Goal: Task Accomplishment & Management: Manage account settings

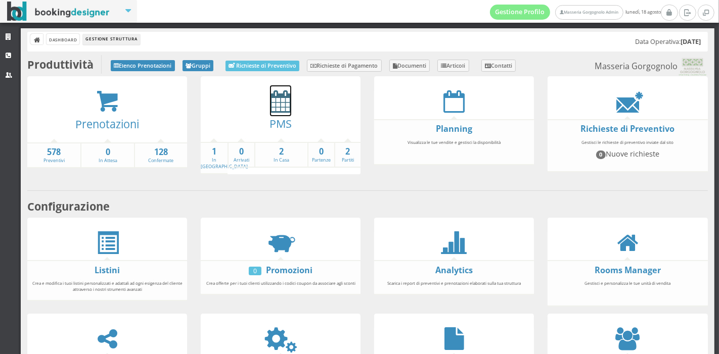
click at [274, 106] on icon at bounding box center [280, 101] width 21 height 23
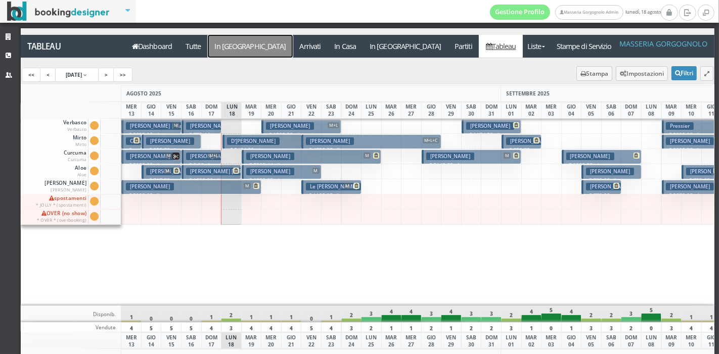
drag, startPoint x: 297, startPoint y: 41, endPoint x: 229, endPoint y: 43, distance: 67.7
click at [229, 43] on a=pms-arrival-reservations"] "In Arrivo" at bounding box center [250, 46] width 85 height 23
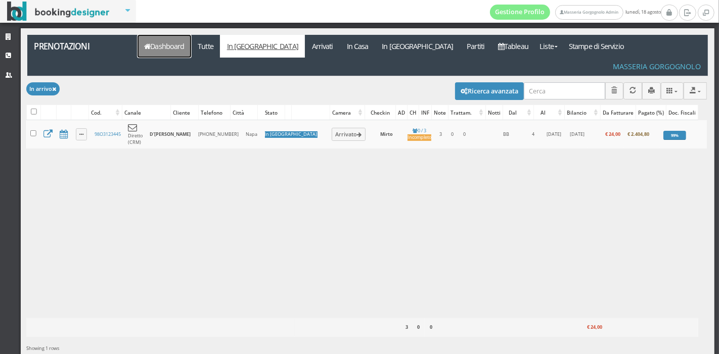
click at [146, 51] on link "Dashboard" at bounding box center [164, 46] width 54 height 23
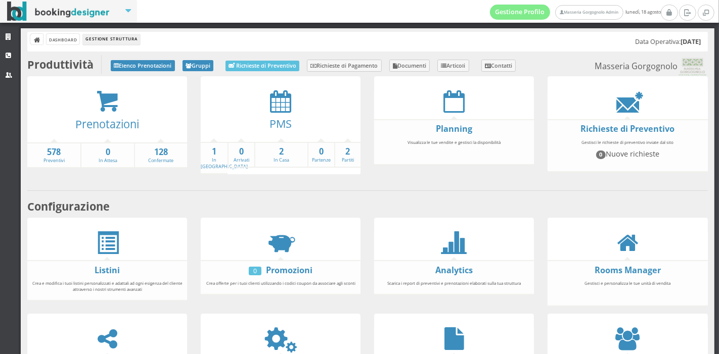
scroll to position [188, 0]
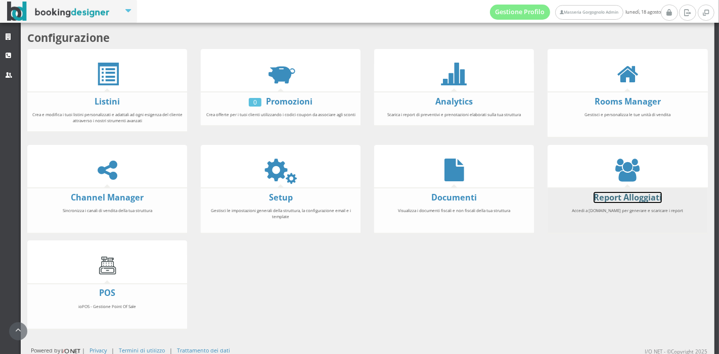
click at [621, 197] on link "Report Alloggiati" at bounding box center [627, 197] width 68 height 11
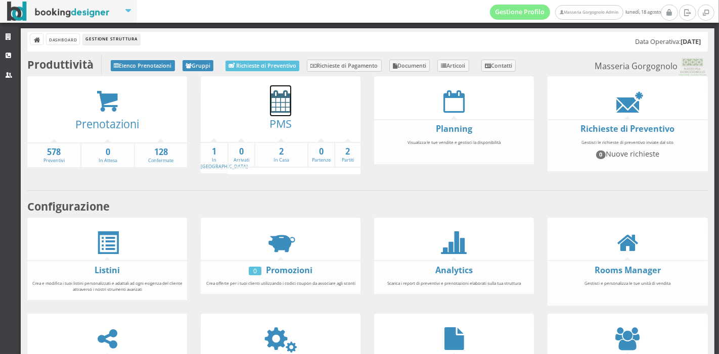
click at [270, 107] on icon at bounding box center [280, 101] width 21 height 23
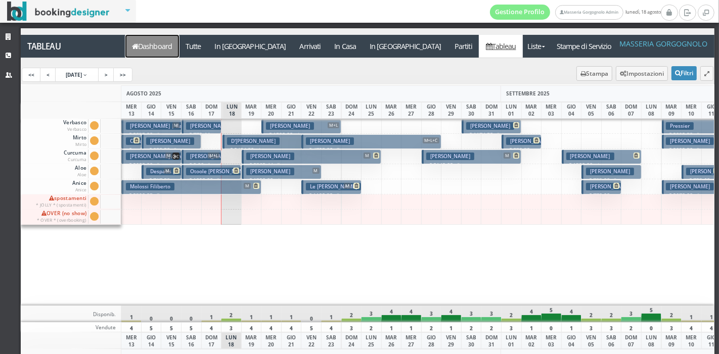
click at [171, 42] on link "Dashboard" at bounding box center [152, 46] width 54 height 23
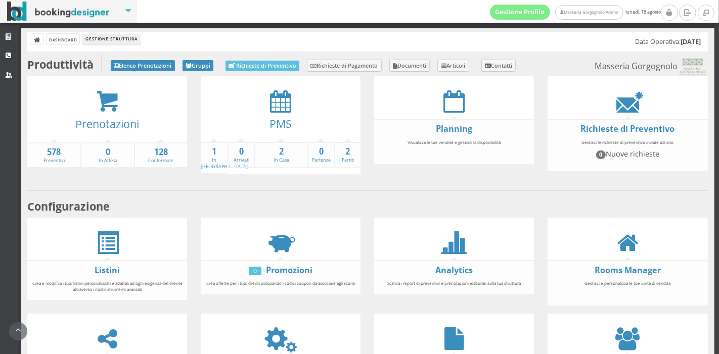
scroll to position [173, 0]
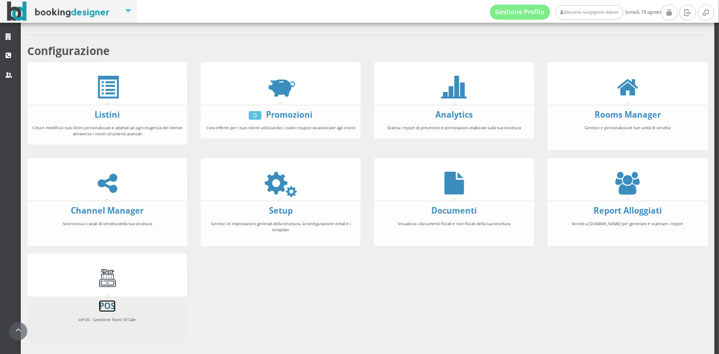
click at [110, 303] on link "POS" at bounding box center [107, 306] width 16 height 11
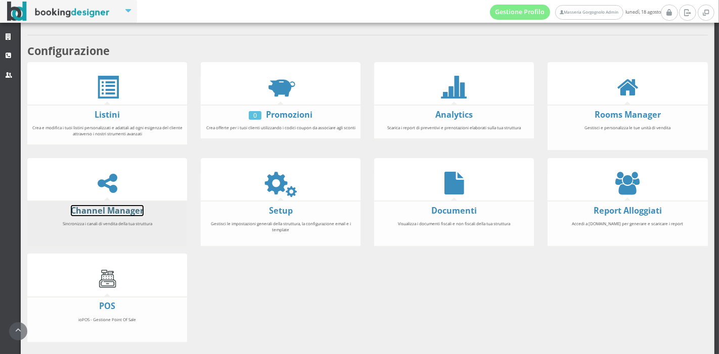
click at [113, 209] on link "Channel Manager" at bounding box center [107, 210] width 73 height 11
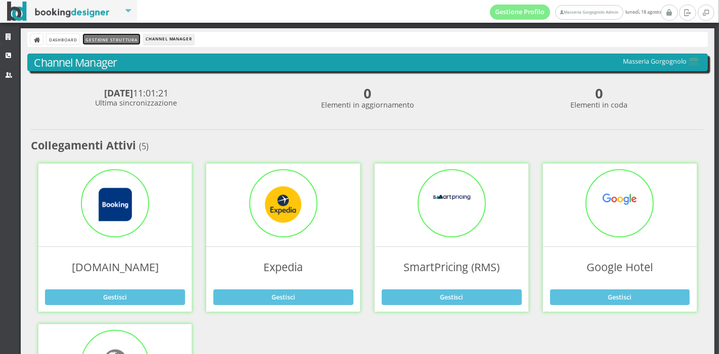
click at [115, 39] on link "Gestione Struttura" at bounding box center [111, 39] width 57 height 11
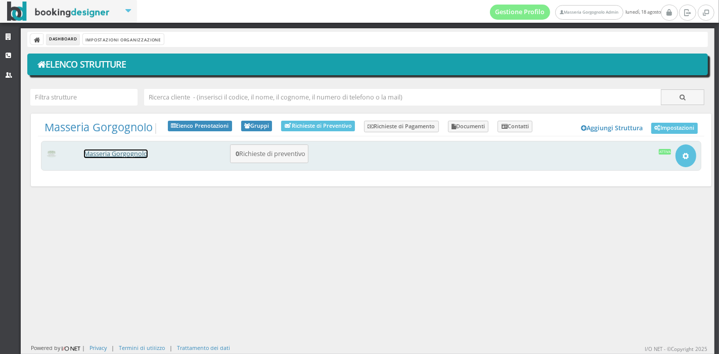
click at [128, 151] on link "Masseria Gorgognolo" at bounding box center [116, 154] width 64 height 9
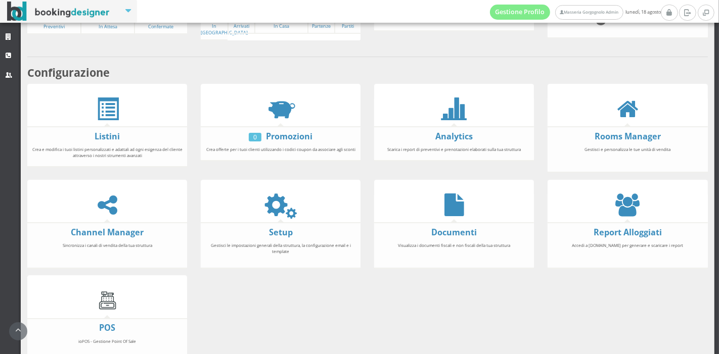
scroll to position [150, 0]
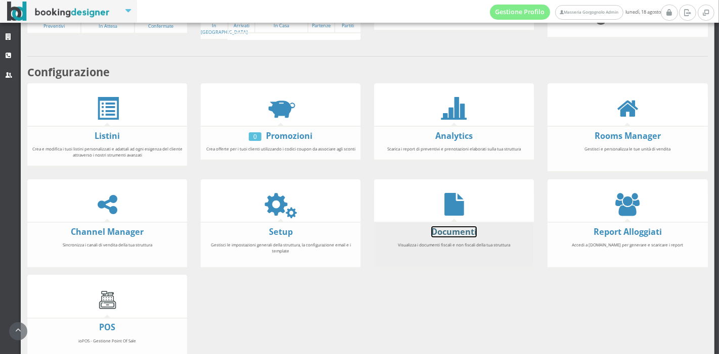
click at [443, 230] on link "Documenti" at bounding box center [453, 231] width 45 height 11
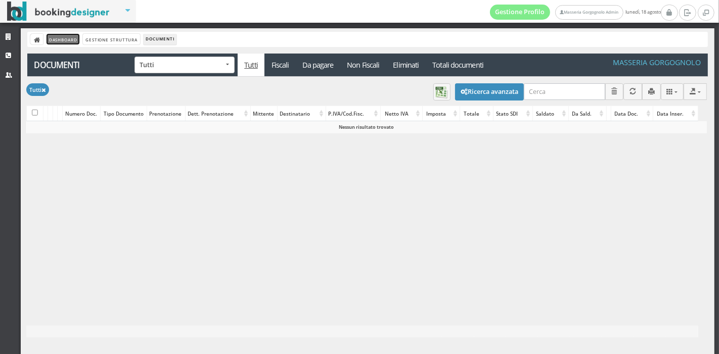
click at [65, 35] on link "Dashboard" at bounding box center [63, 39] width 33 height 11
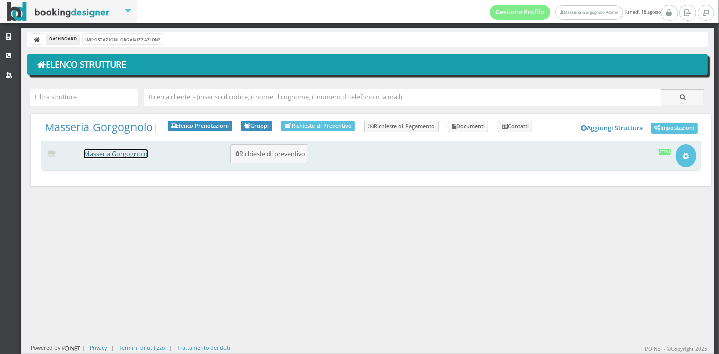
click at [132, 152] on link "Masseria Gorgognolo" at bounding box center [116, 154] width 64 height 9
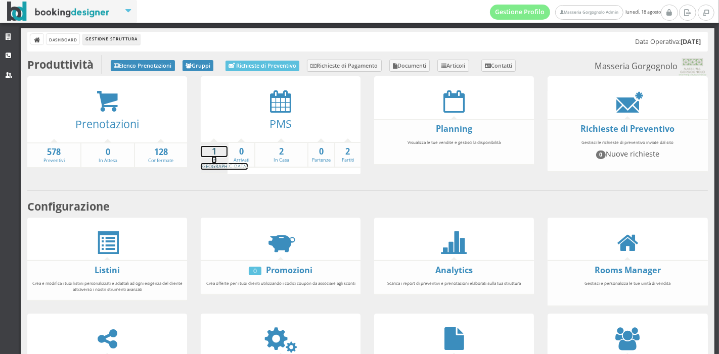
click at [211, 155] on strong "1" at bounding box center [214, 152] width 27 height 12
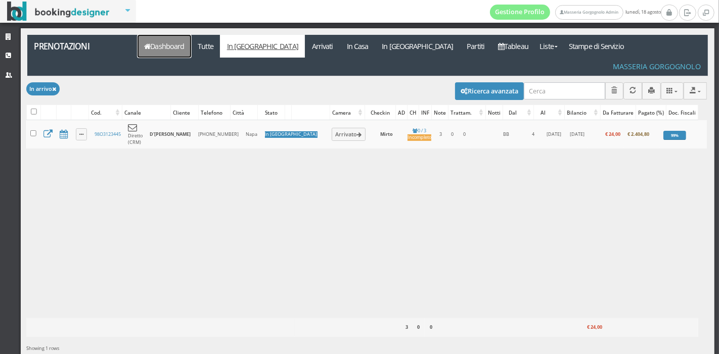
click at [162, 49] on link "Dashboard" at bounding box center [164, 46] width 54 height 23
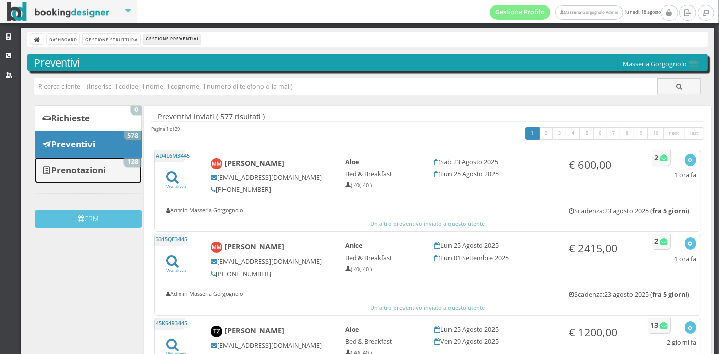
click at [116, 165] on link "Prenotazioni 128" at bounding box center [88, 170] width 107 height 26
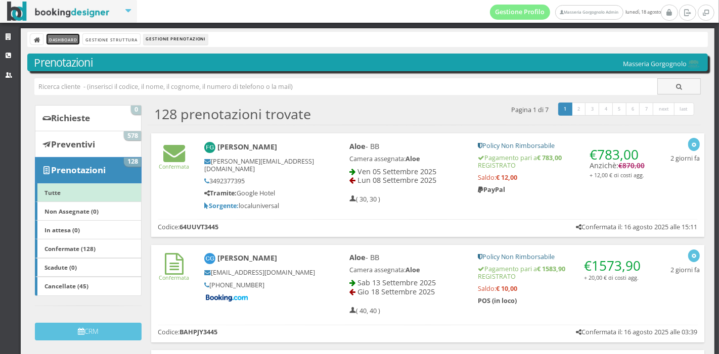
click at [69, 40] on link "Dashboard" at bounding box center [63, 39] width 33 height 11
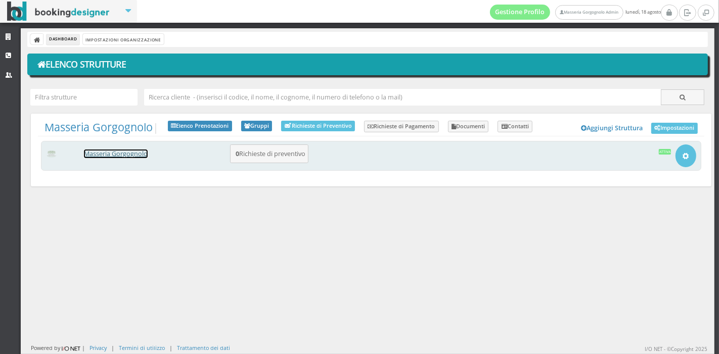
click at [97, 154] on link "Masseria Gorgognolo" at bounding box center [116, 154] width 64 height 9
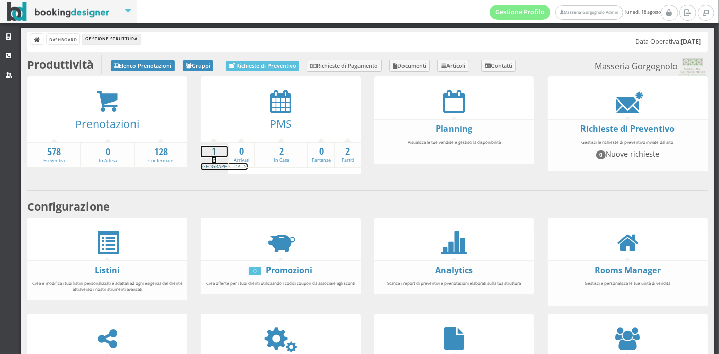
click at [211, 154] on strong "1" at bounding box center [214, 152] width 27 height 12
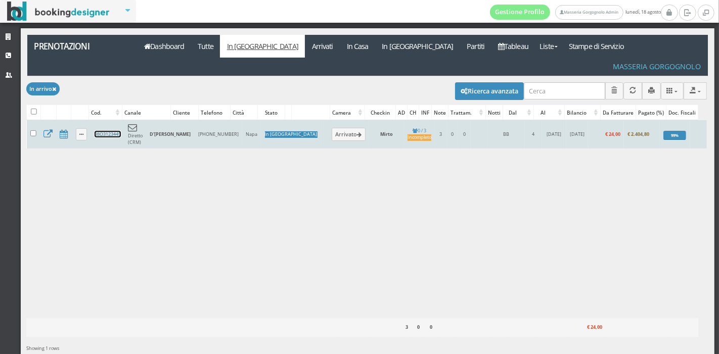
click at [103, 131] on link "98O3123445" at bounding box center [108, 134] width 26 height 7
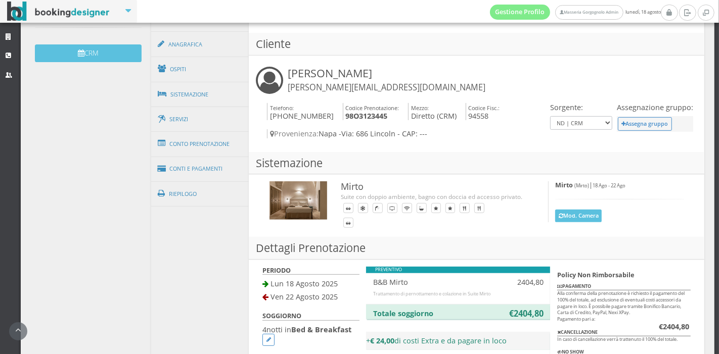
scroll to position [326, 0]
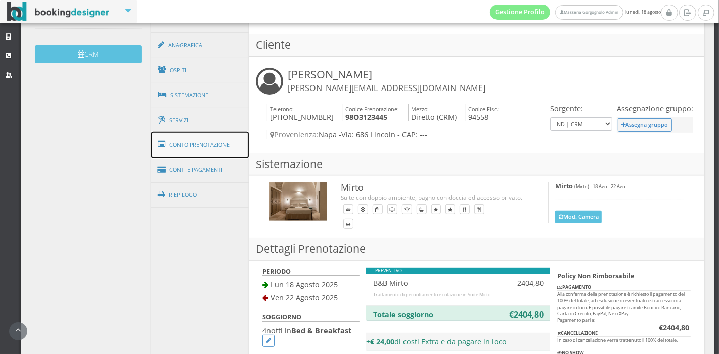
click at [212, 142] on link "Conto Prenotazione" at bounding box center [200, 145] width 98 height 26
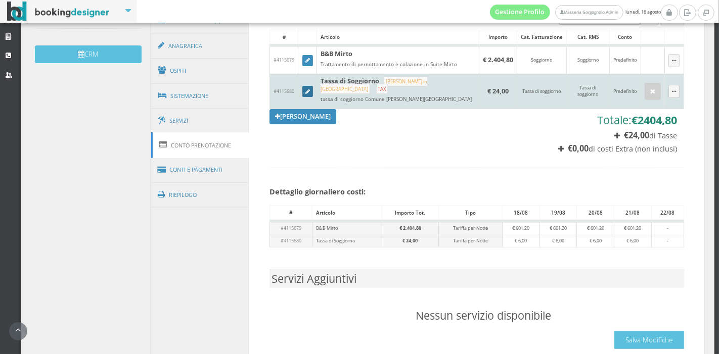
click at [304, 88] on link at bounding box center [307, 91] width 11 height 11
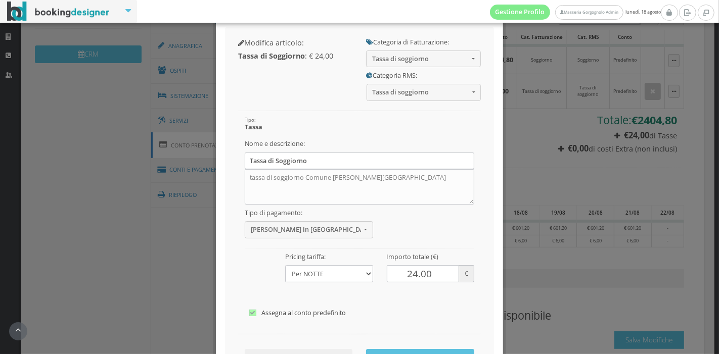
scroll to position [44, 0]
click at [412, 272] on input "24.00" at bounding box center [423, 273] width 73 height 17
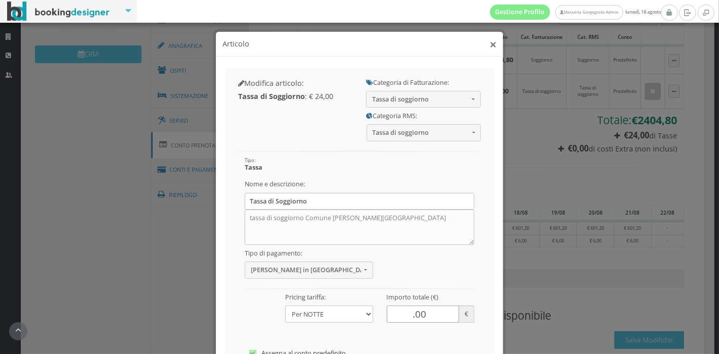
type input ".00"
click at [489, 44] on button "×" at bounding box center [492, 44] width 7 height 13
